Goal: Task Accomplishment & Management: Use online tool/utility

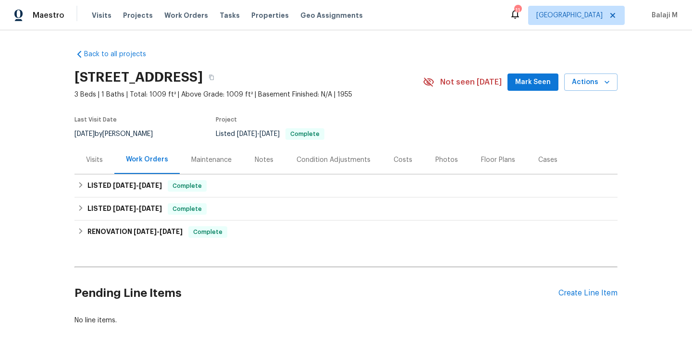
click at [216, 165] on div "Maintenance" at bounding box center [211, 160] width 63 height 28
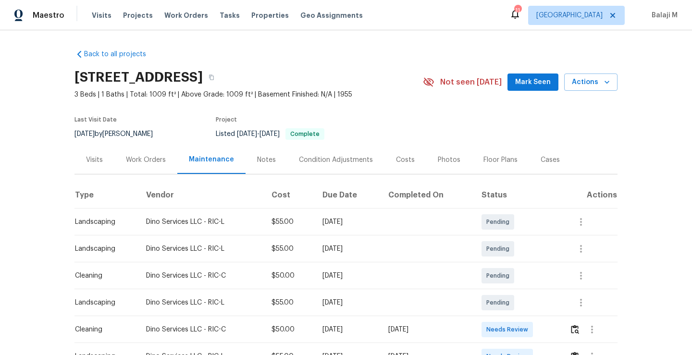
click at [135, 167] on div "Work Orders" at bounding box center [145, 160] width 63 height 28
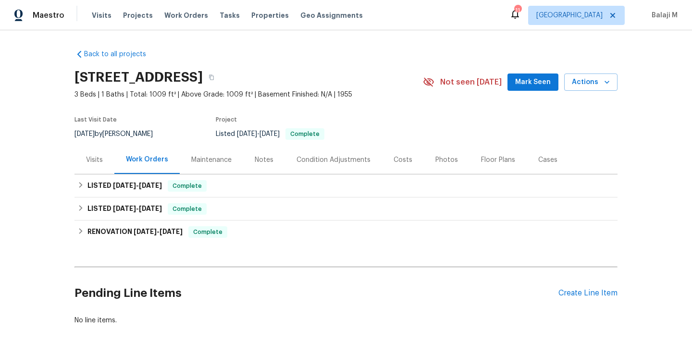
click at [209, 157] on div "Maintenance" at bounding box center [211, 160] width 40 height 10
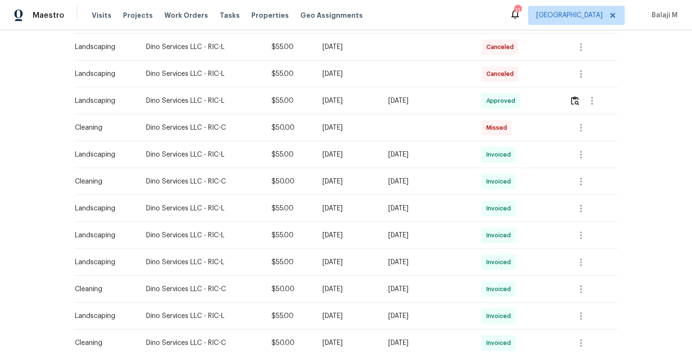
scroll to position [362, 0]
click at [370, 137] on td "[DATE]" at bounding box center [348, 128] width 66 height 27
click at [441, 178] on div "[DATE]" at bounding box center [427, 183] width 78 height 10
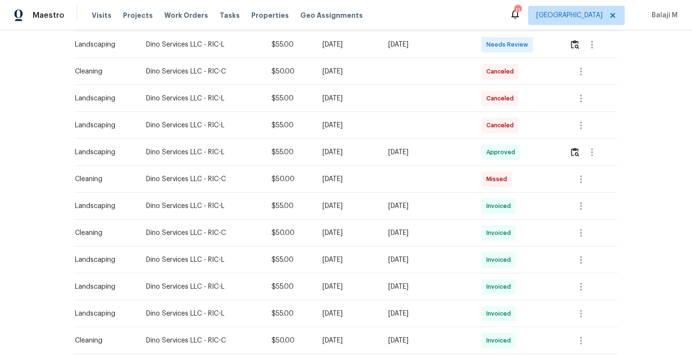
scroll to position [316, 0]
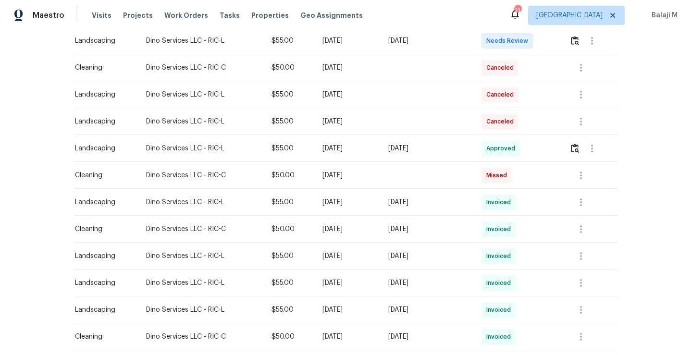
click at [447, 173] on td at bounding box center [426, 175] width 93 height 27
click at [482, 178] on td "Missed" at bounding box center [518, 175] width 88 height 27
click at [501, 178] on span "Missed" at bounding box center [498, 176] width 25 height 10
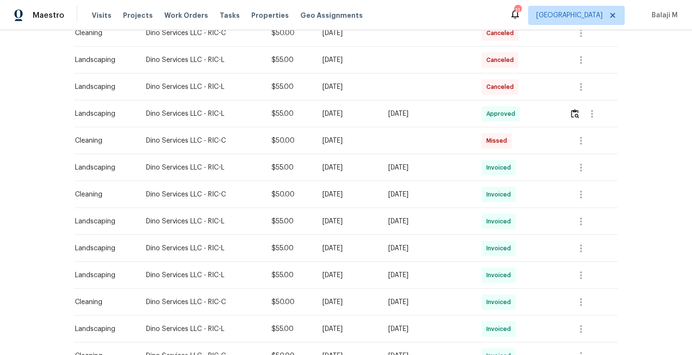
scroll to position [352, 0]
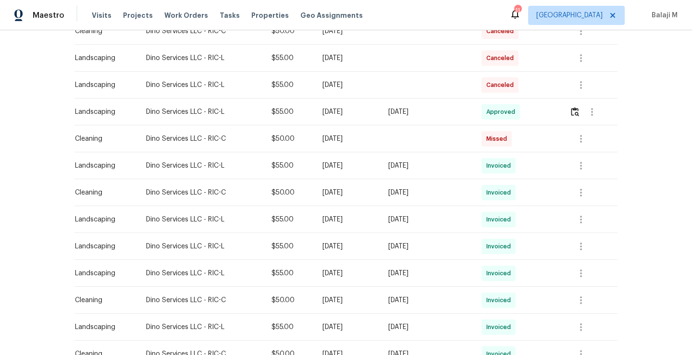
click at [442, 145] on td at bounding box center [426, 138] width 93 height 27
click at [573, 193] on button "button" at bounding box center [580, 192] width 23 height 23
click at [581, 212] on li "View details" at bounding box center [602, 208] width 67 height 16
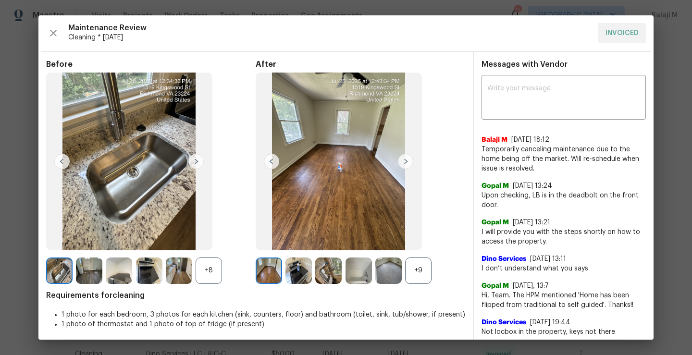
scroll to position [4, 0]
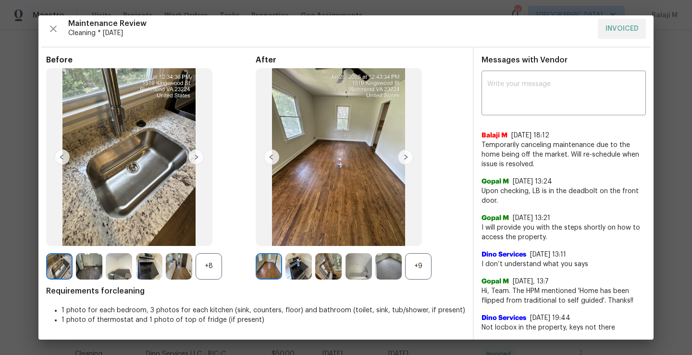
click at [412, 264] on div "+9" at bounding box center [418, 266] width 26 height 26
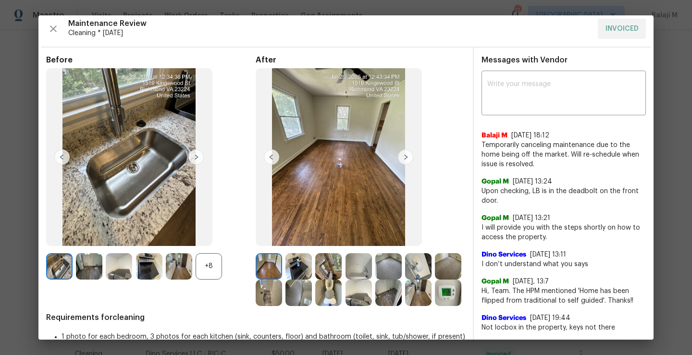
click at [400, 158] on img at bounding box center [405, 156] width 15 height 15
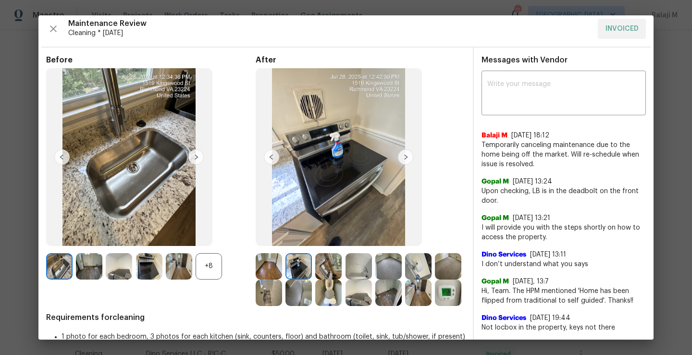
click at [400, 158] on img at bounding box center [405, 156] width 15 height 15
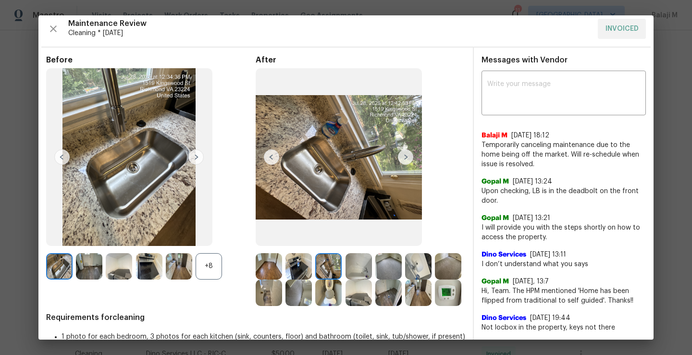
click at [400, 158] on img at bounding box center [405, 156] width 15 height 15
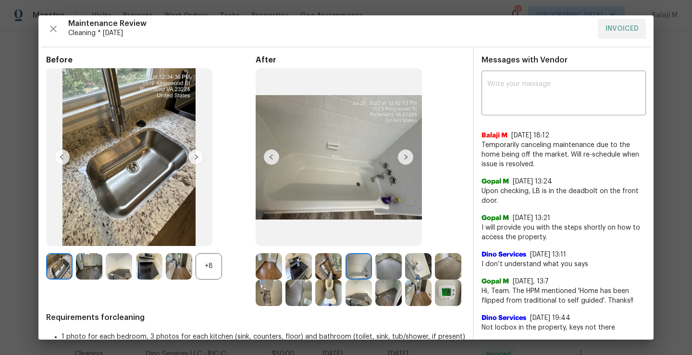
click at [400, 158] on img at bounding box center [405, 156] width 15 height 15
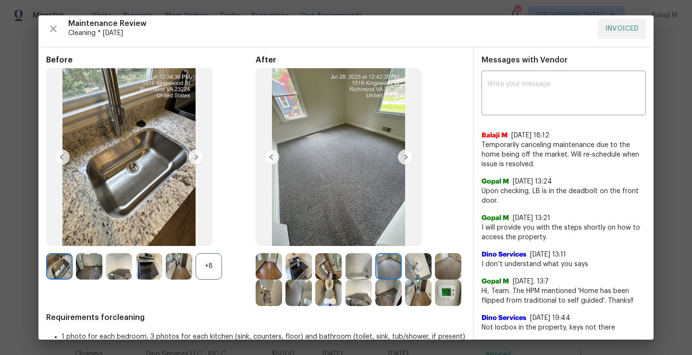
click at [400, 158] on img at bounding box center [405, 156] width 15 height 15
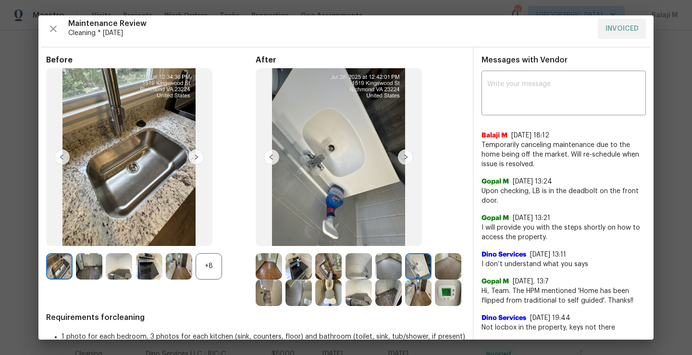
click at [404, 158] on img at bounding box center [405, 156] width 15 height 15
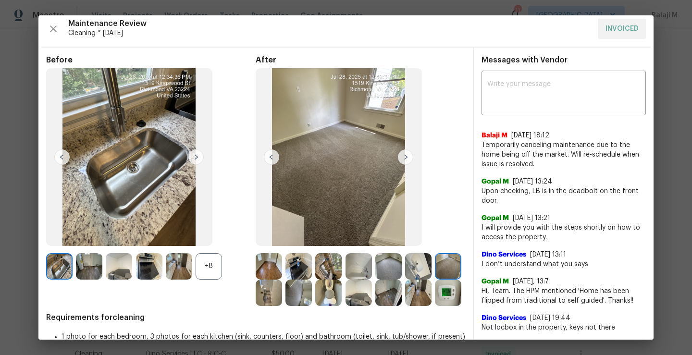
click at [404, 158] on img at bounding box center [405, 156] width 15 height 15
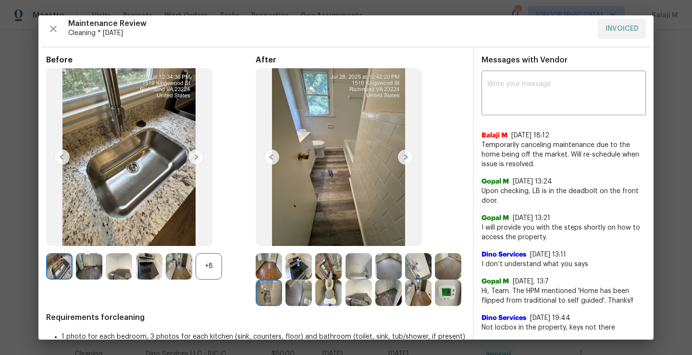
click at [404, 158] on img at bounding box center [405, 156] width 15 height 15
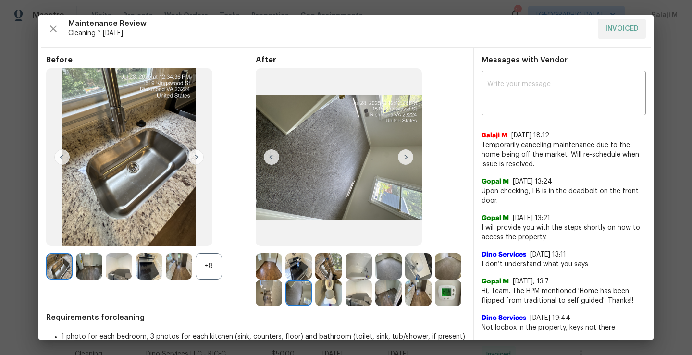
click at [404, 158] on img at bounding box center [405, 156] width 15 height 15
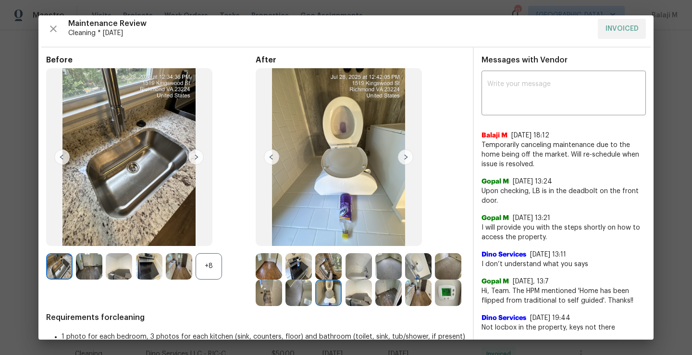
click at [404, 158] on img at bounding box center [405, 156] width 15 height 15
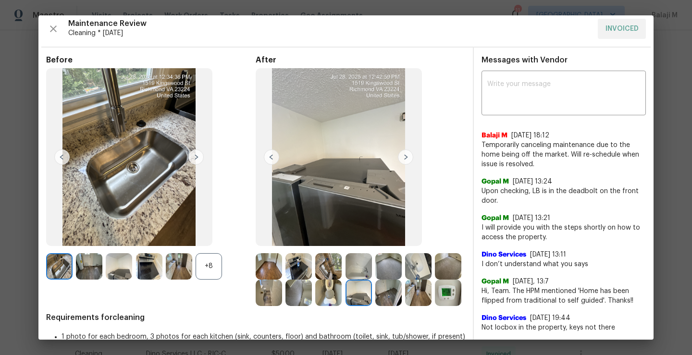
click at [404, 158] on img at bounding box center [405, 156] width 15 height 15
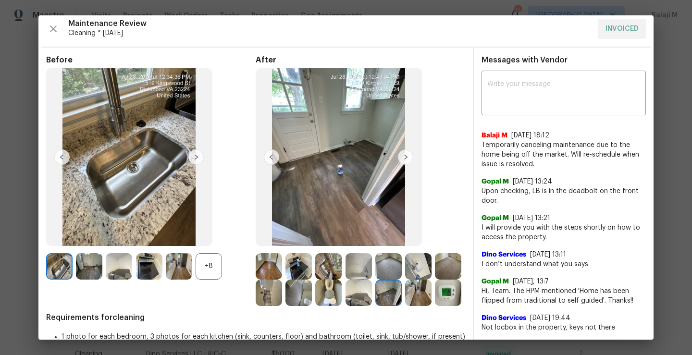
click at [404, 158] on img at bounding box center [405, 156] width 15 height 15
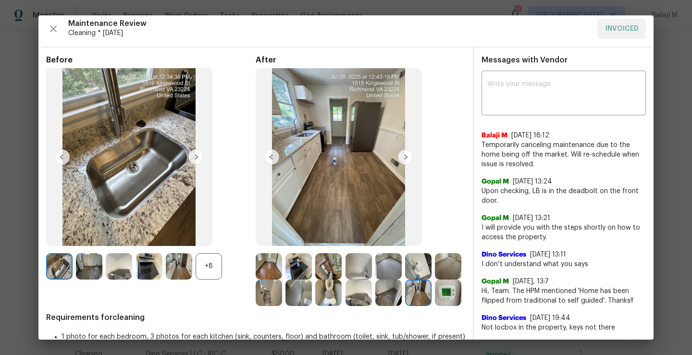
click at [404, 158] on img at bounding box center [405, 156] width 15 height 15
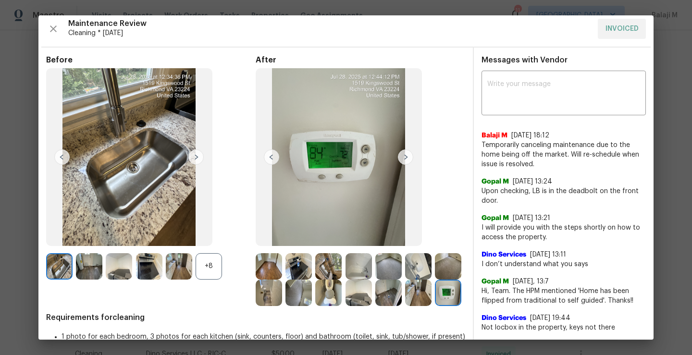
click at [435, 306] on img at bounding box center [448, 293] width 26 height 26
click at [405, 306] on img at bounding box center [418, 293] width 26 height 26
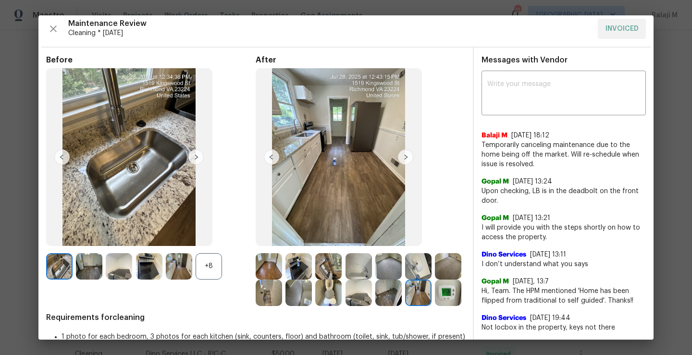
click at [435, 280] on img at bounding box center [448, 266] width 26 height 26
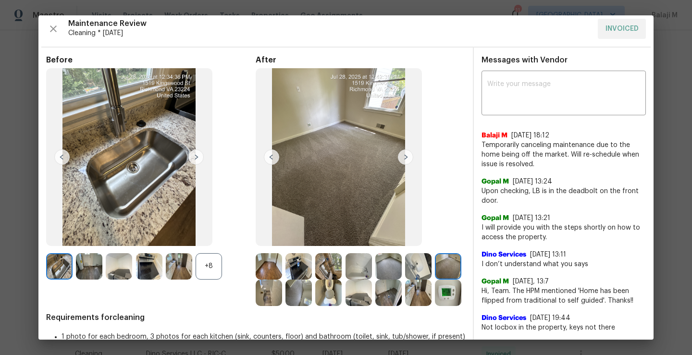
click at [282, 291] on img at bounding box center [269, 293] width 26 height 26
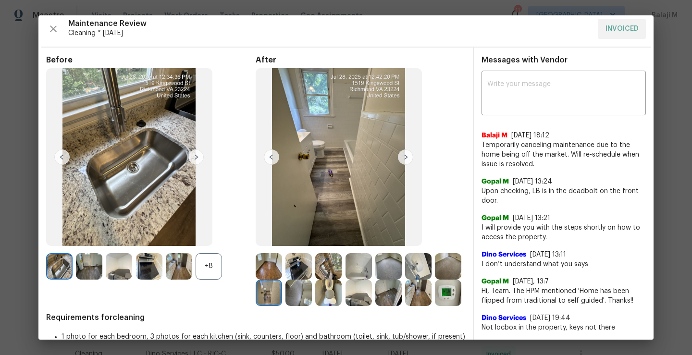
click at [312, 294] on img at bounding box center [298, 293] width 26 height 26
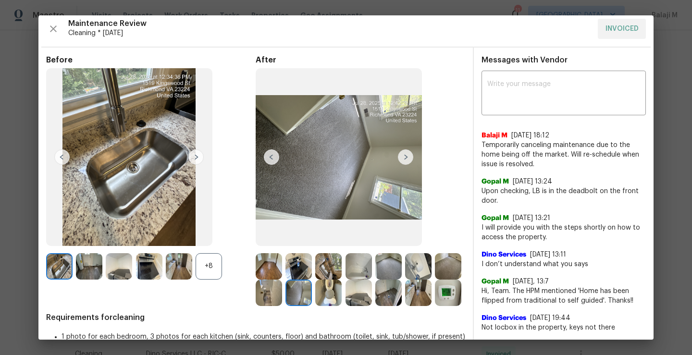
click at [342, 296] on img at bounding box center [328, 293] width 26 height 26
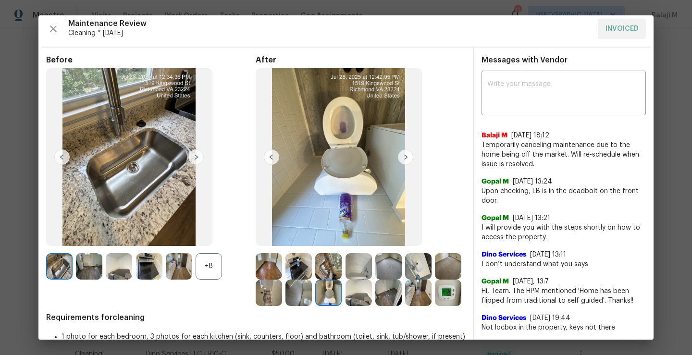
drag, startPoint x: 401, startPoint y: 299, endPoint x: 425, endPoint y: 299, distance: 24.0
click at [375, 299] on div at bounding box center [360, 293] width 30 height 26
click at [402, 299] on img at bounding box center [388, 293] width 26 height 26
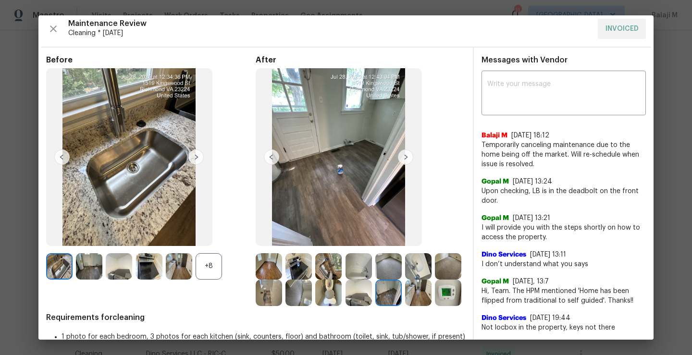
click at [415, 269] on img at bounding box center [418, 266] width 26 height 26
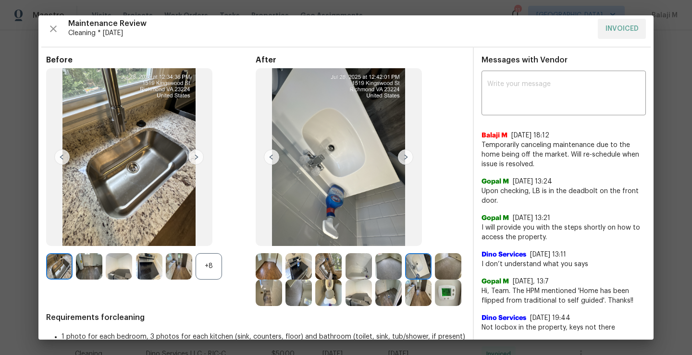
click at [371, 267] on div at bounding box center [360, 266] width 30 height 26
click at [342, 268] on div at bounding box center [330, 266] width 30 height 26
click at [318, 261] on img at bounding box center [328, 266] width 26 height 26
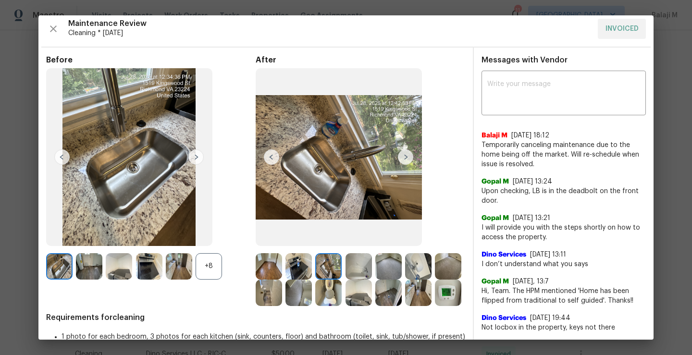
click at [290, 263] on img at bounding box center [298, 266] width 26 height 26
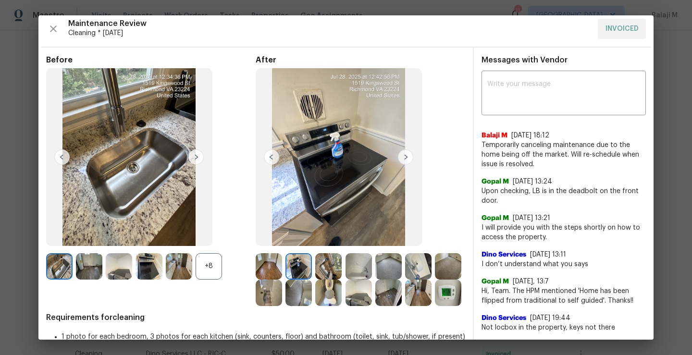
click at [275, 264] on img at bounding box center [269, 266] width 26 height 26
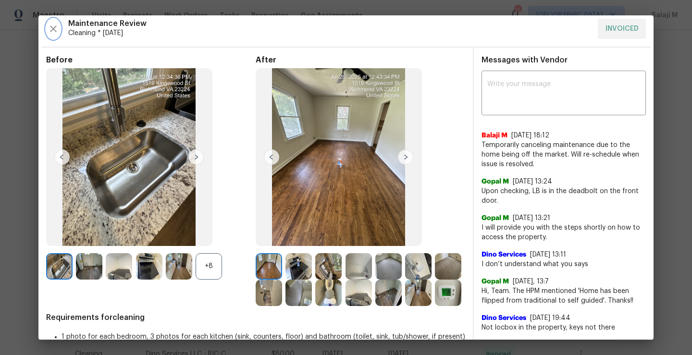
click at [53, 28] on icon "button" at bounding box center [53, 28] width 7 height 7
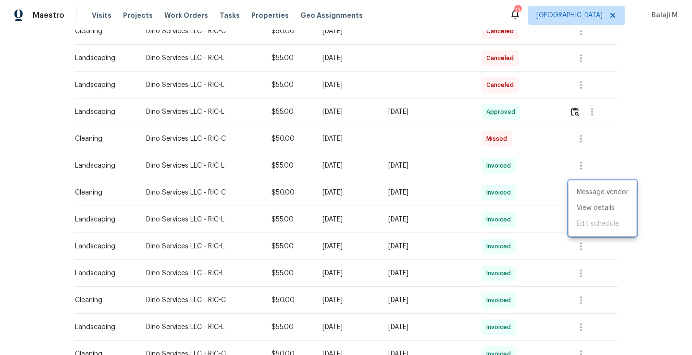
click at [340, 139] on div at bounding box center [346, 177] width 692 height 355
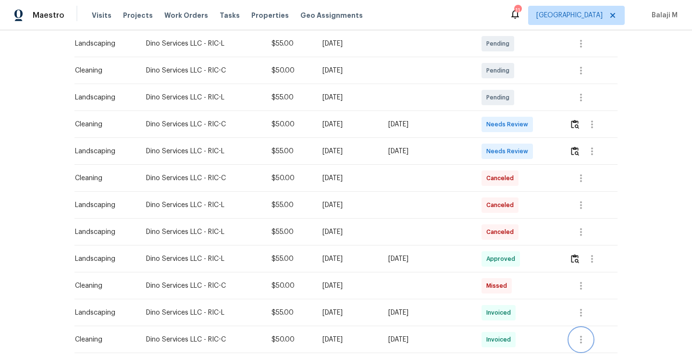
scroll to position [230, 0]
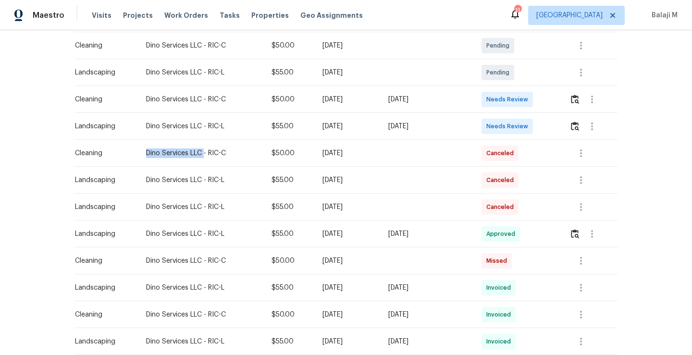
drag, startPoint x: 137, startPoint y: 153, endPoint x: 197, endPoint y: 155, distance: 60.1
click at [197, 155] on td "Dino Services LLC - RIC-C" at bounding box center [200, 153] width 125 height 27
copy div "Dino Services LLC"
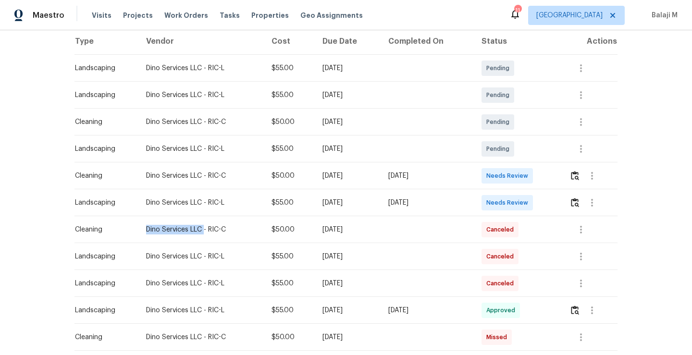
scroll to position [161, 0]
